Goal: Browse casually

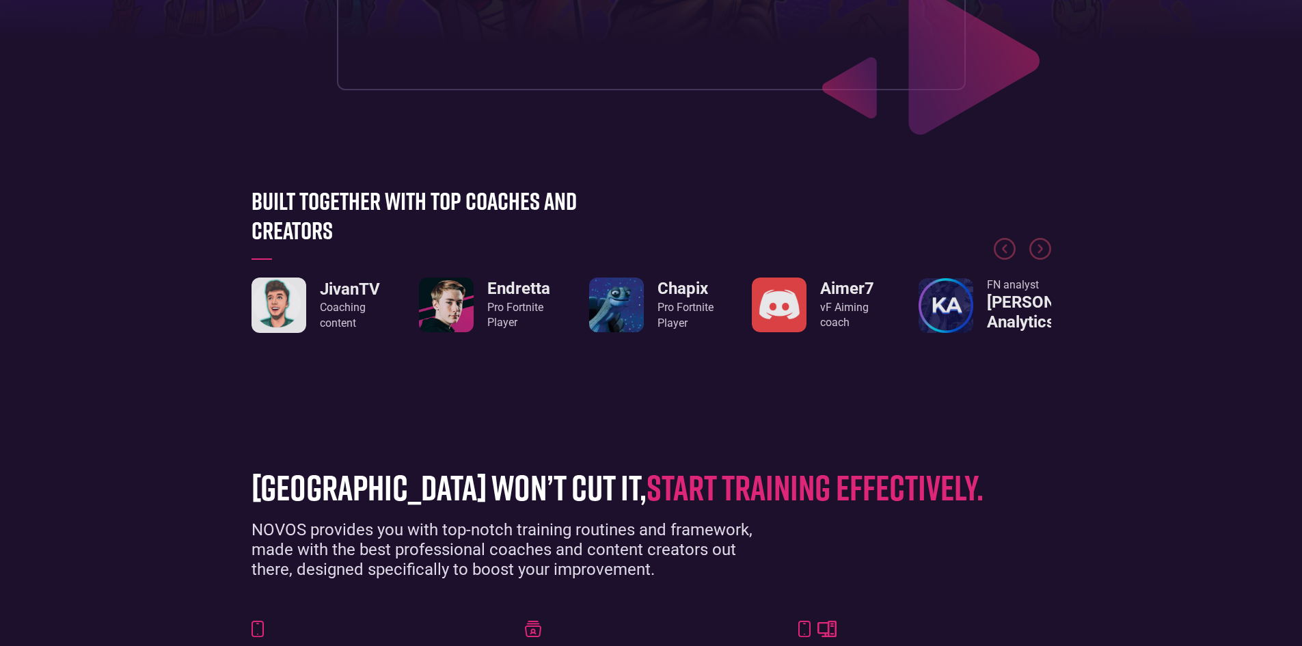
scroll to position [478, 0]
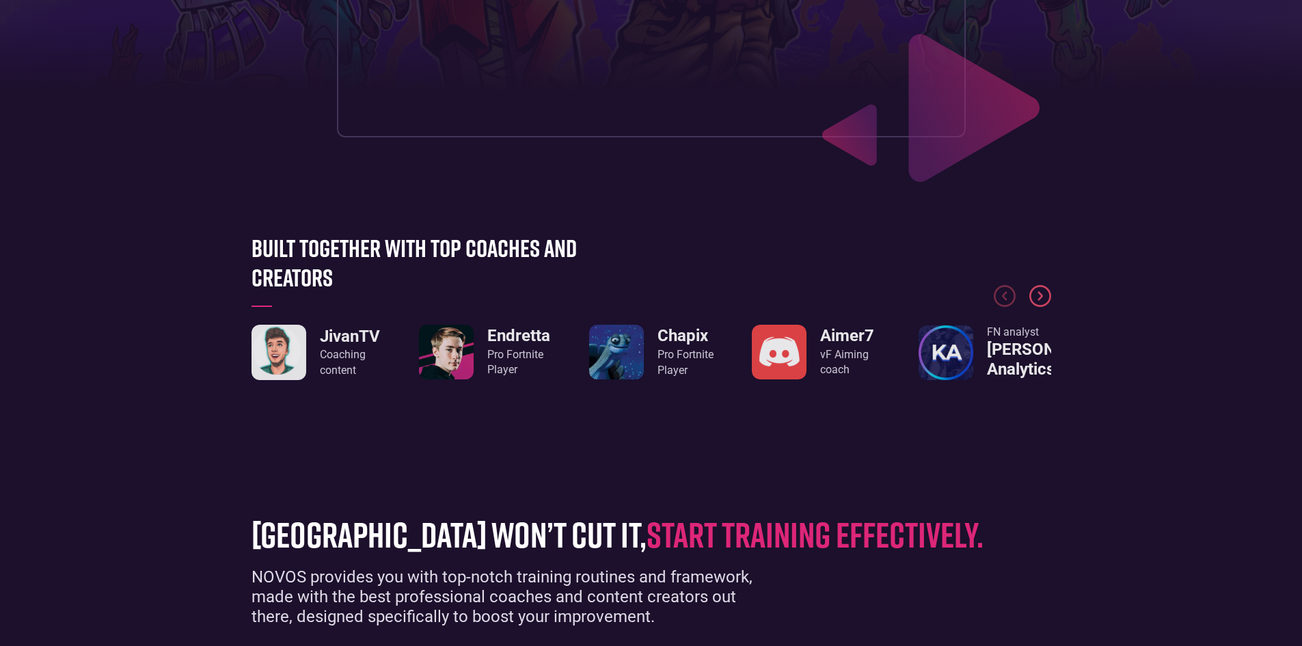
click at [1044, 290] on img "Next slide" at bounding box center [1040, 296] width 22 height 22
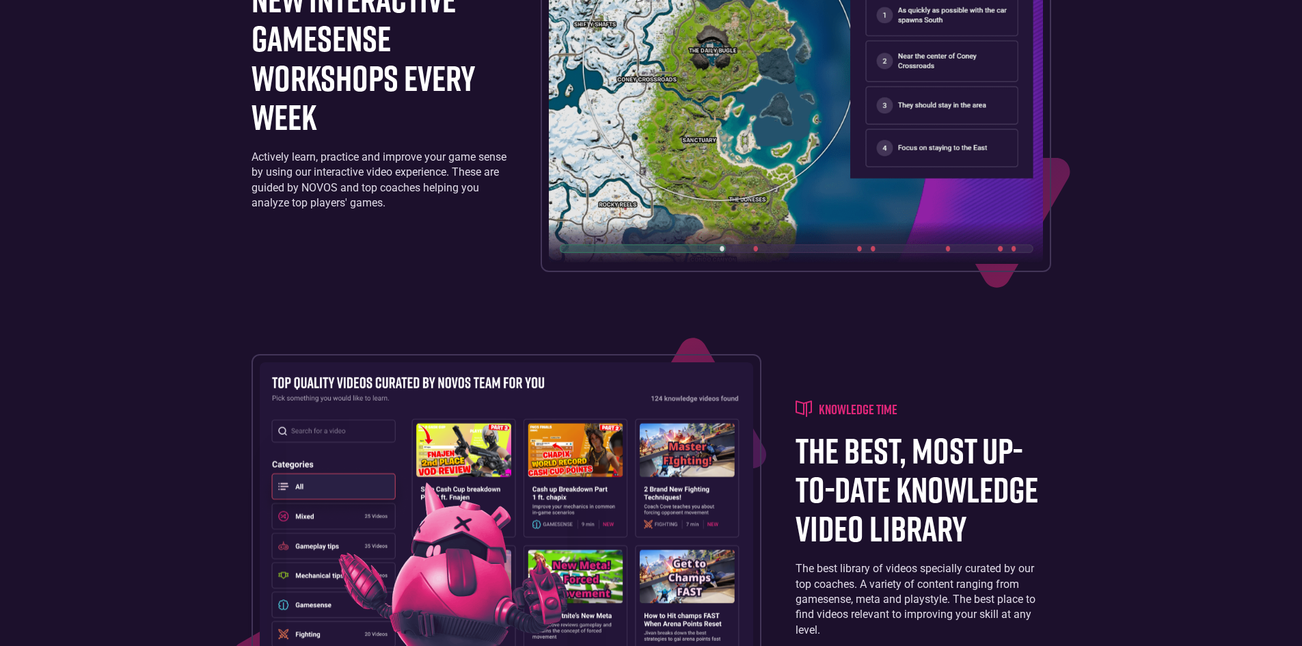
scroll to position [2255, 0]
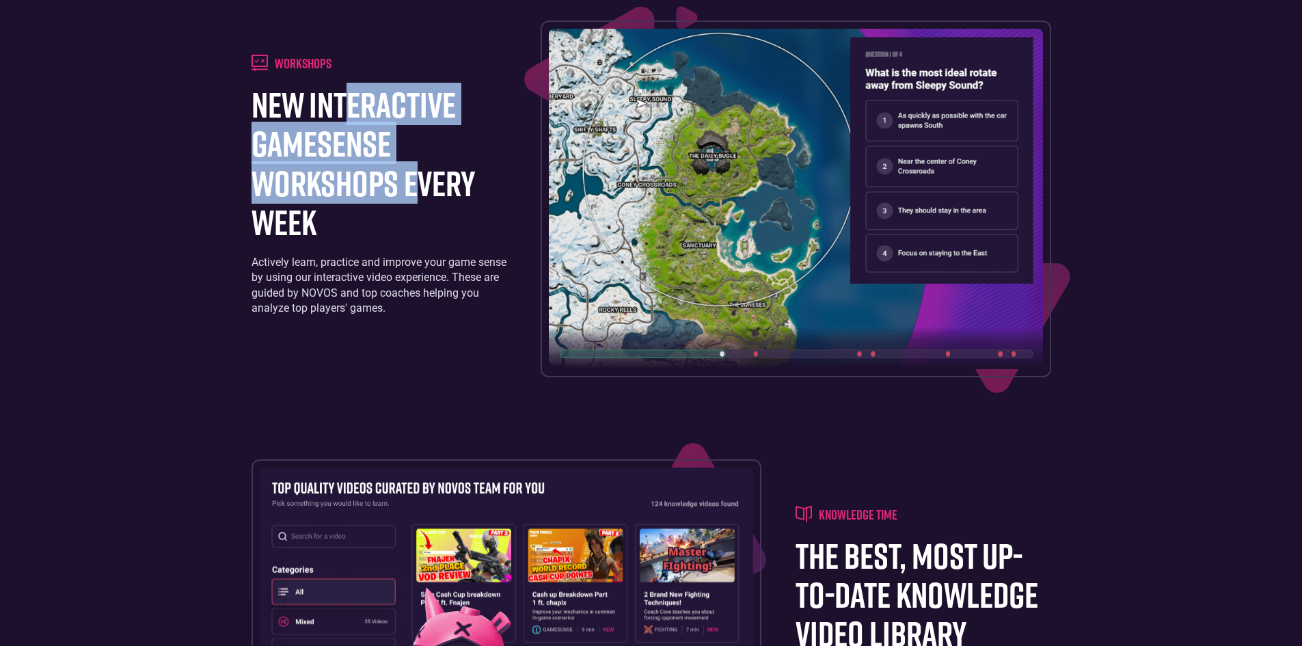
drag, startPoint x: 381, startPoint y: 184, endPoint x: 428, endPoint y: 228, distance: 63.8
click at [423, 223] on h1 "new interactive gamesense workshops every week" at bounding box center [378, 163] width 255 height 157
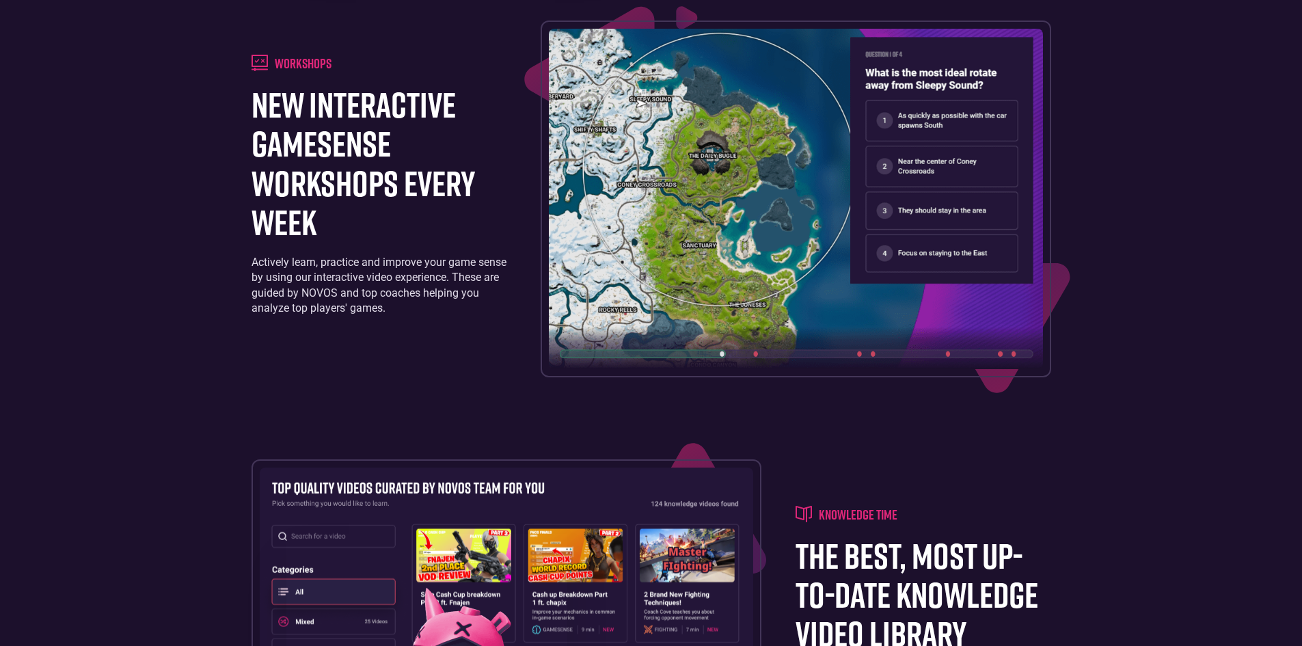
click at [428, 228] on h1 "new interactive gamesense workshops every week" at bounding box center [378, 163] width 255 height 157
drag, startPoint x: 195, startPoint y: 180, endPoint x: 125, endPoint y: 122, distance: 90.7
click at [124, 122] on footer "Training board a personalized training schedule that is fully customizable. Lea…" at bounding box center [651, 0] width 1302 height 1796
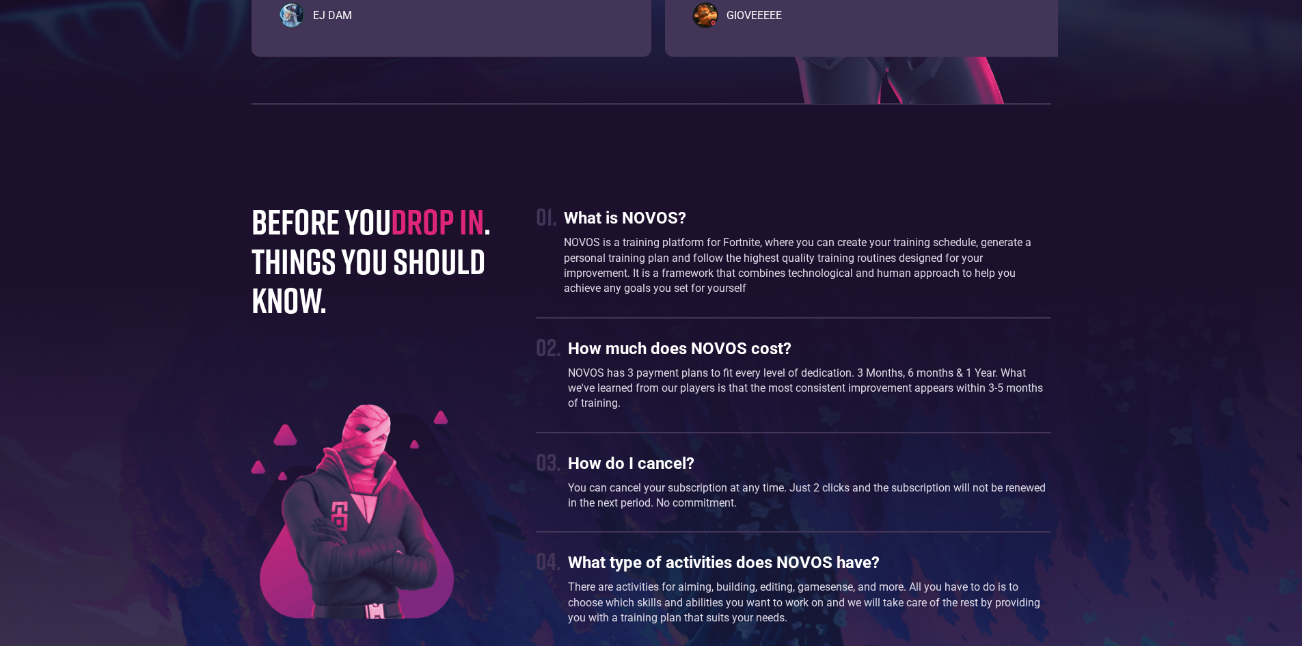
scroll to position [3554, 0]
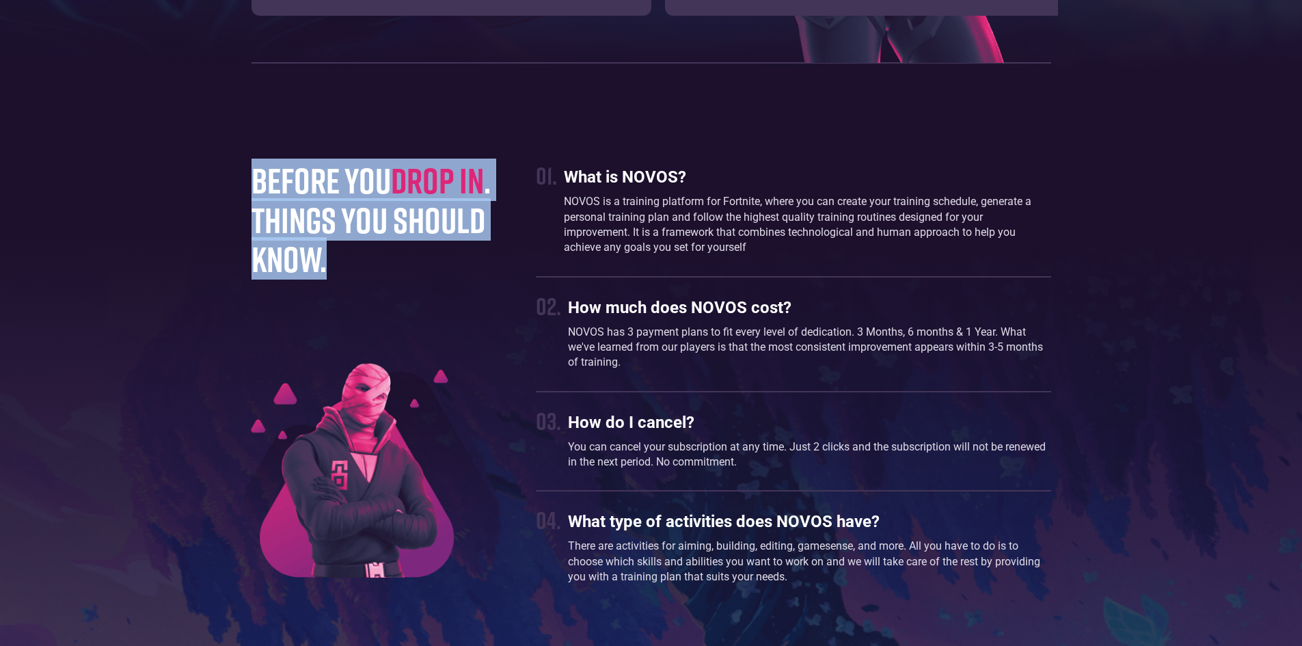
drag, startPoint x: 250, startPoint y: 203, endPoint x: 401, endPoint y: 286, distance: 172.5
click at [420, 278] on h1 "before you drop in . things you should know." at bounding box center [380, 220] width 258 height 118
click at [408, 201] on span "drop in" at bounding box center [437, 180] width 93 height 42
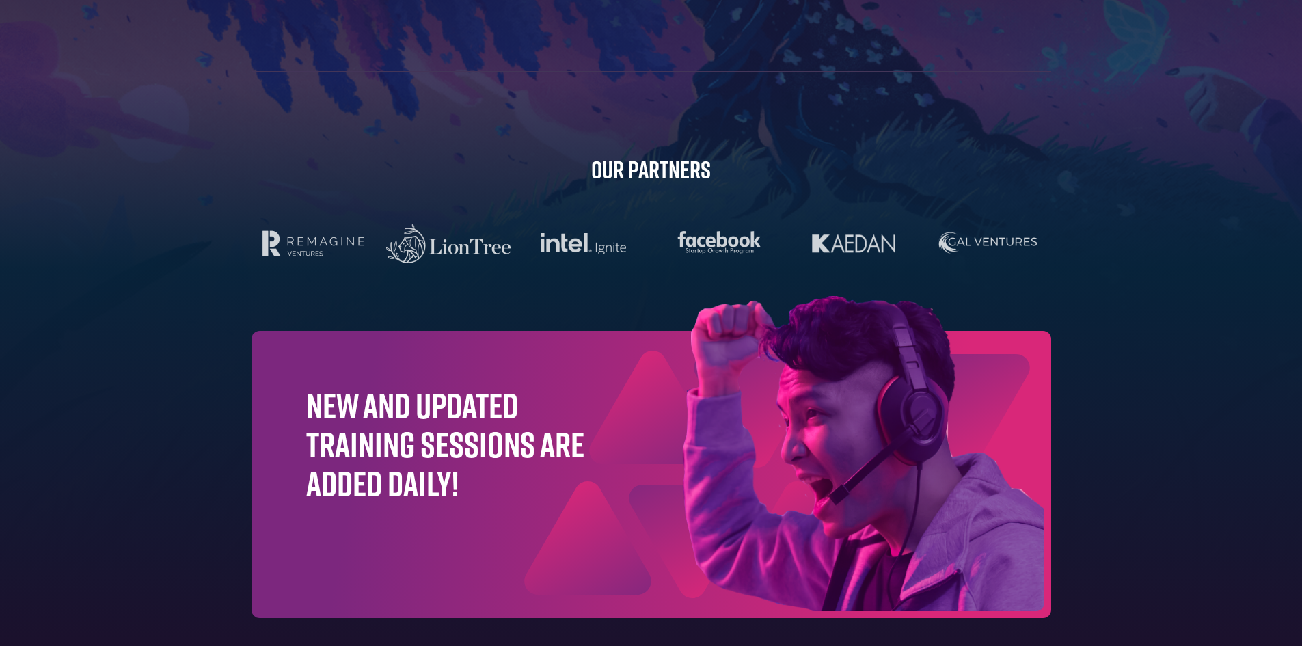
scroll to position [4316, 0]
